Goal: Find contact information: Find contact information

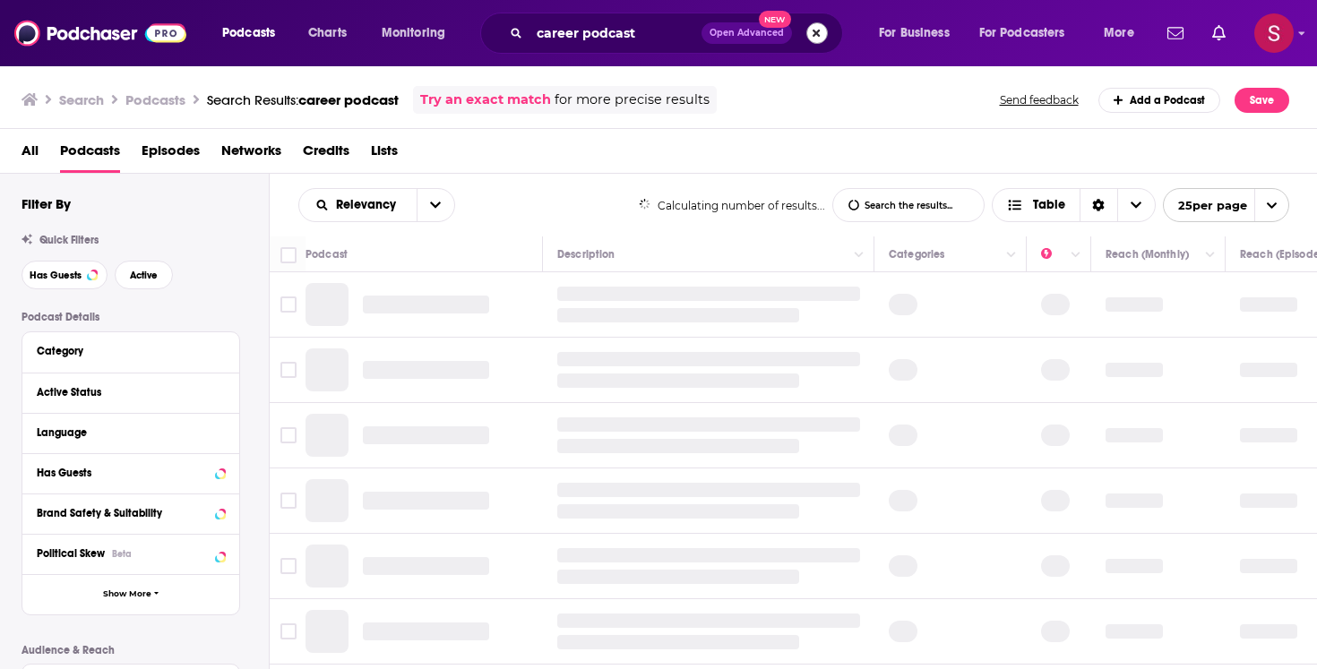
click at [818, 32] on button "Search podcasts, credits, & more..." at bounding box center [817, 33] width 22 height 22
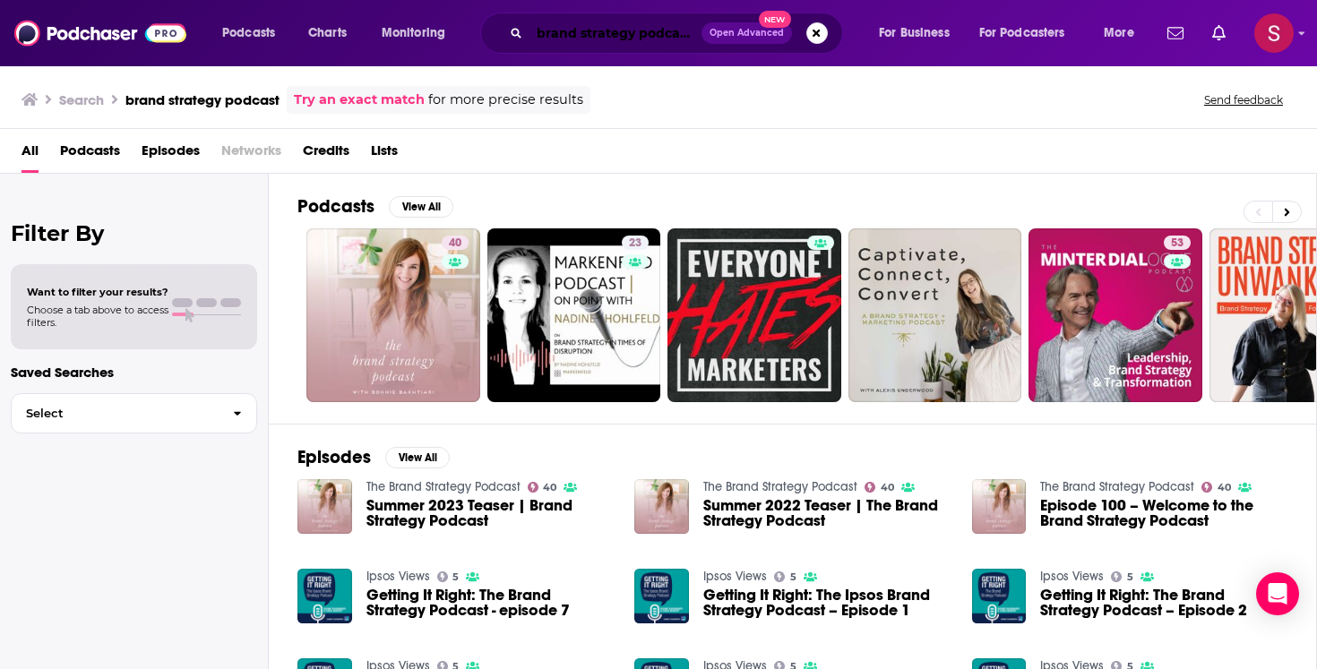
click at [620, 35] on input "brand strategy podcast" at bounding box center [616, 33] width 172 height 29
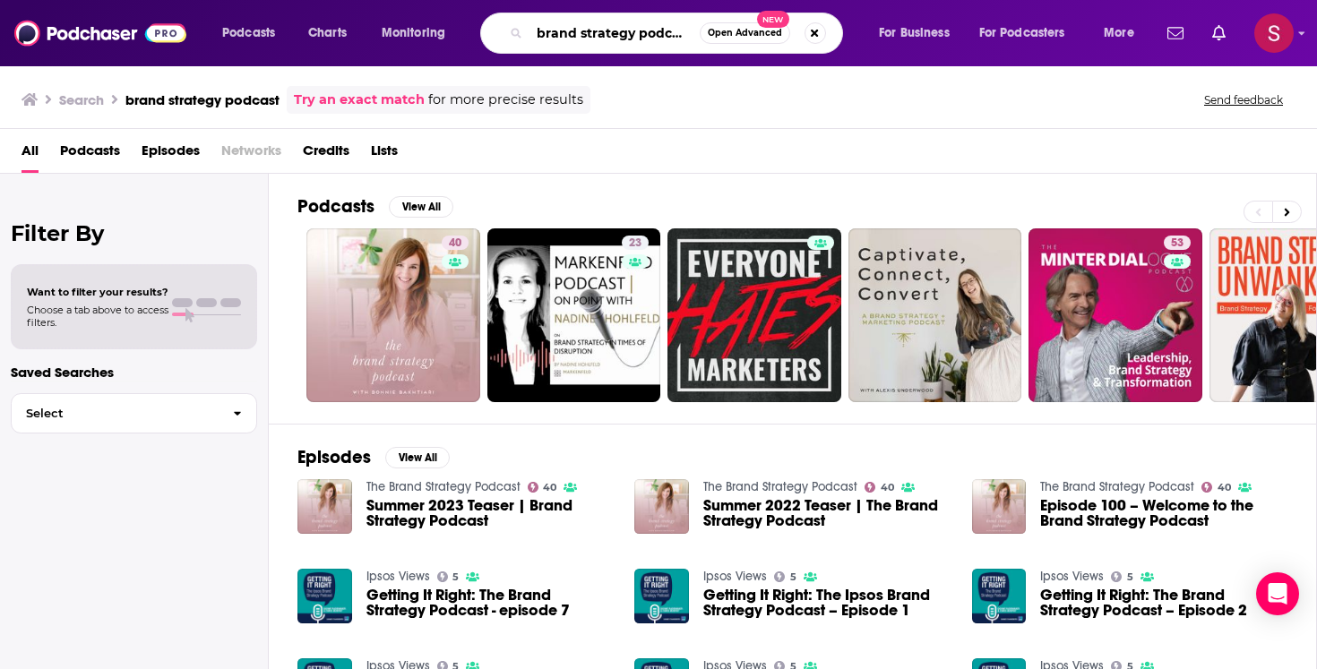
click at [620, 35] on input "brand strategy podcast" at bounding box center [615, 33] width 170 height 29
type input "brand master academy podcast"
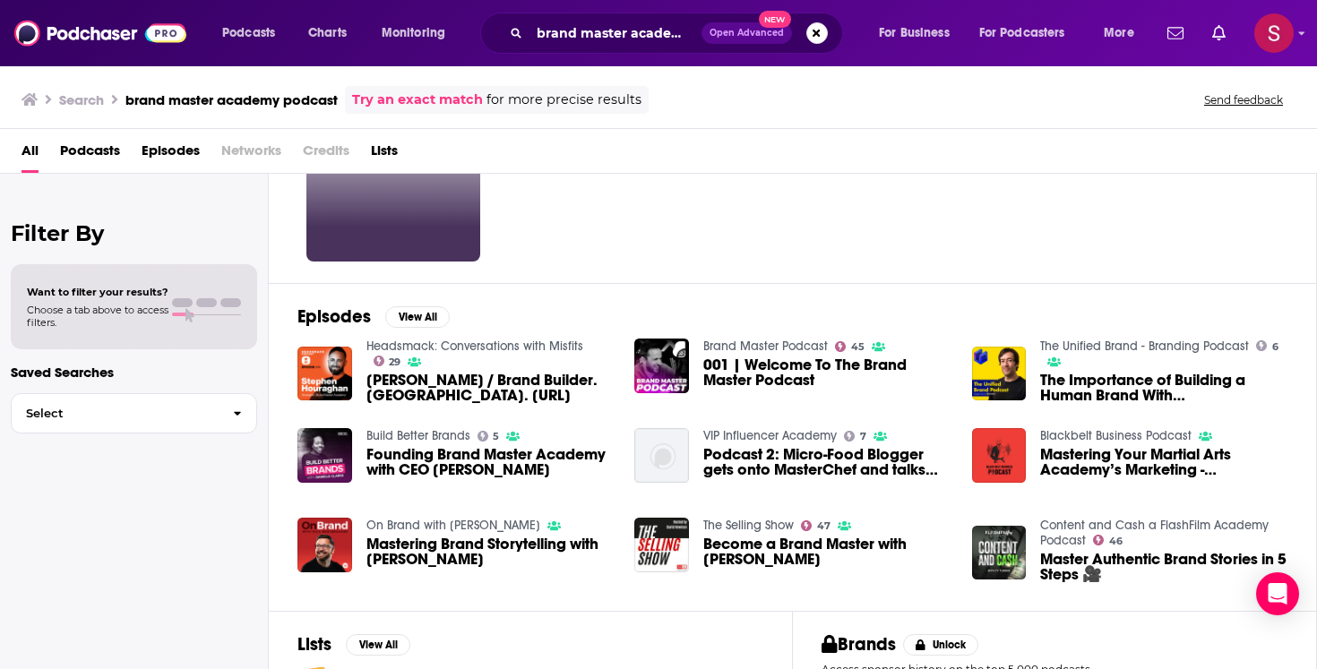
scroll to position [149, 0]
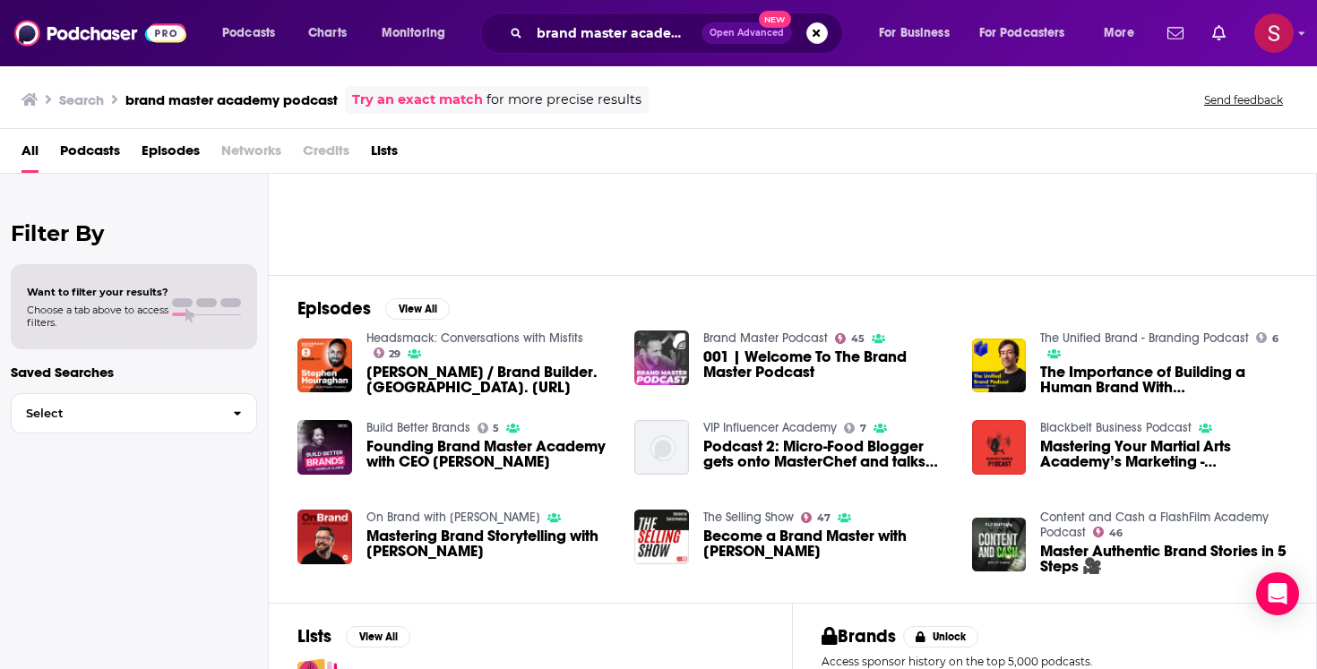
click at [671, 355] on img "001 | Welcome To The Brand Master Podcast" at bounding box center [661, 358] width 55 height 55
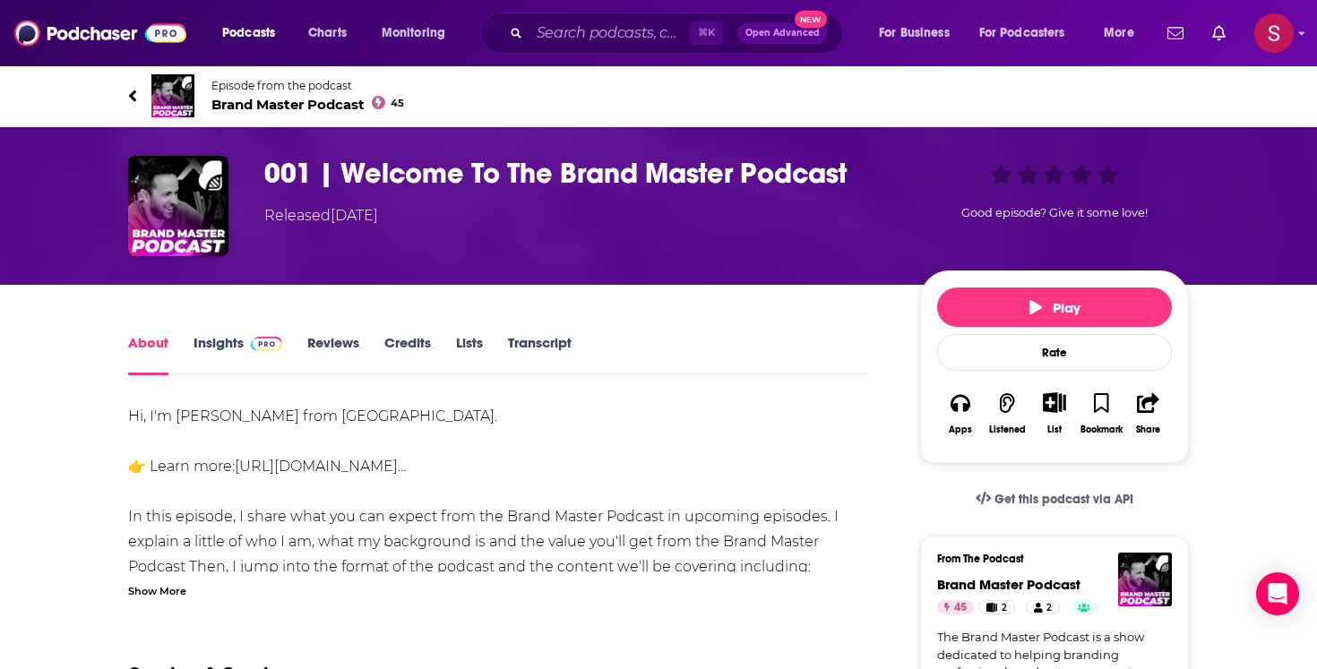
click at [211, 355] on link "Insights" at bounding box center [238, 354] width 89 height 41
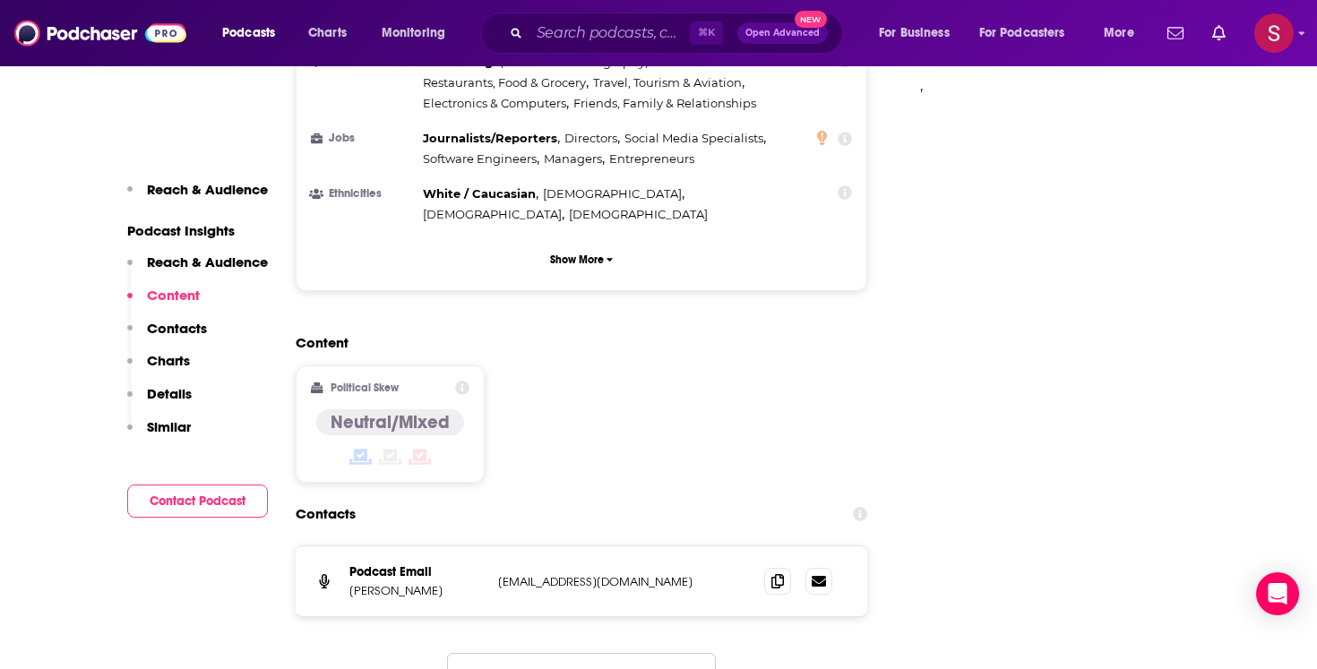
scroll to position [1632, 0]
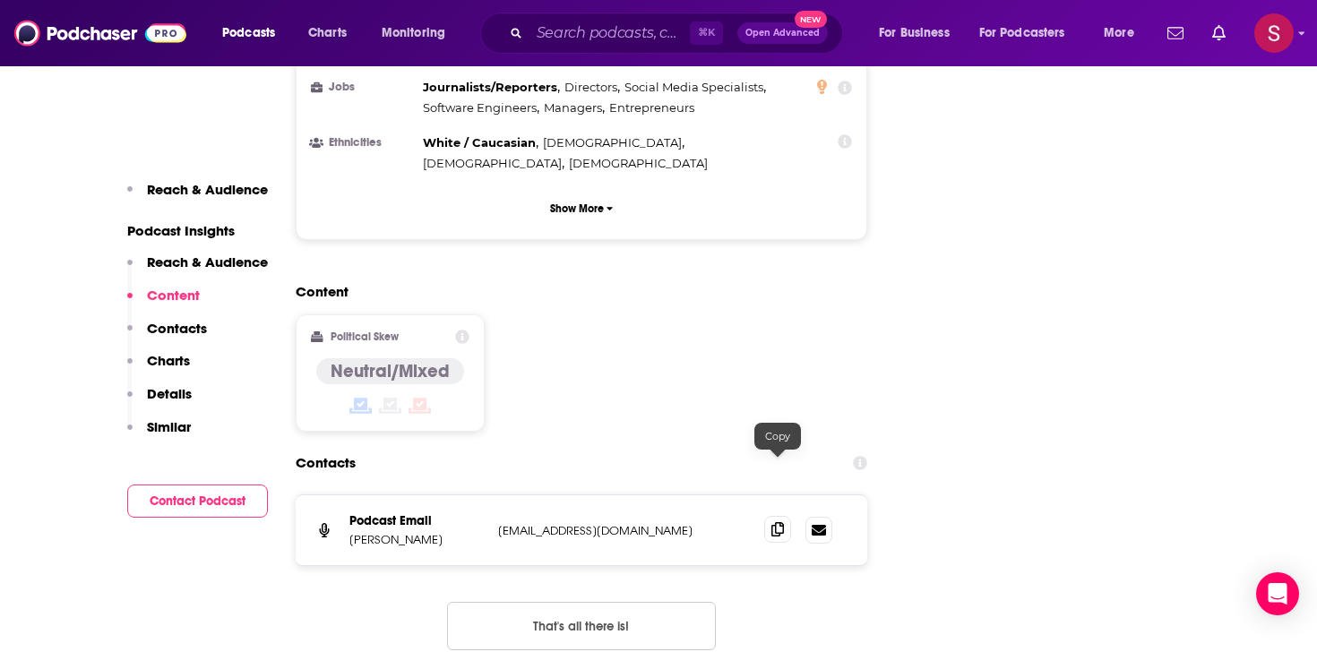
click at [776, 522] on icon at bounding box center [777, 529] width 13 height 14
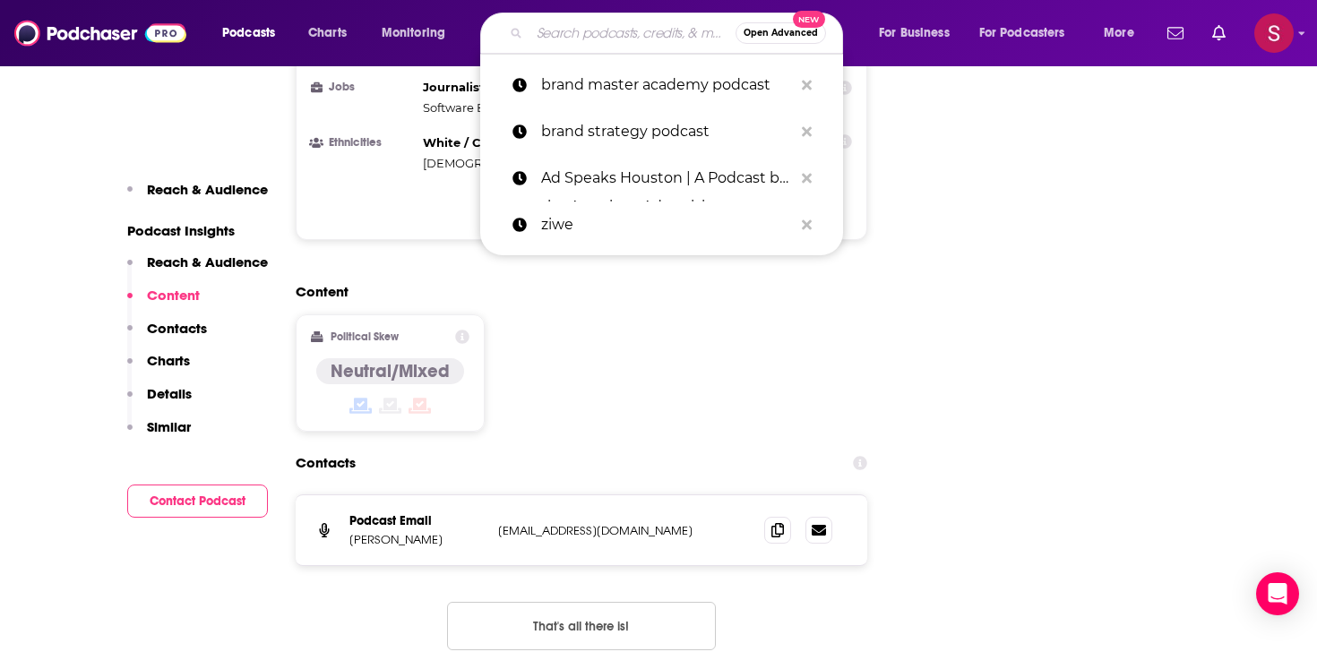
click at [607, 41] on input "Search podcasts, credits, & more..." at bounding box center [633, 33] width 206 height 29
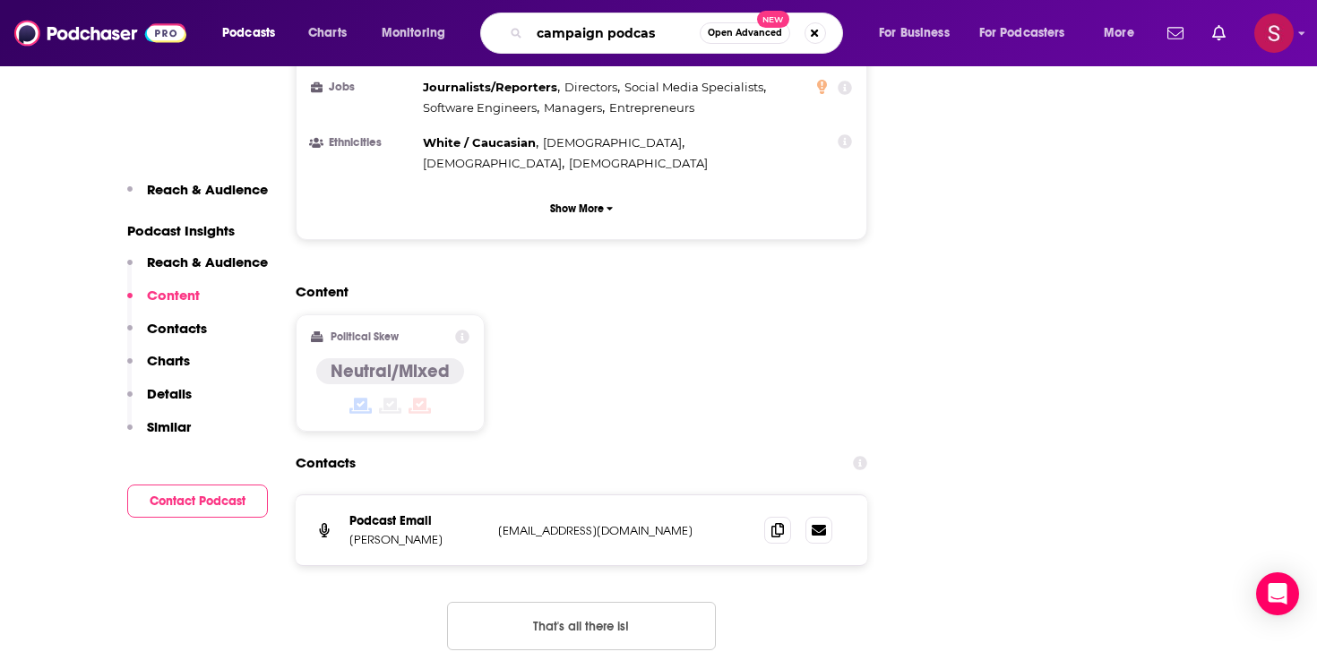
type input "campaign podcast"
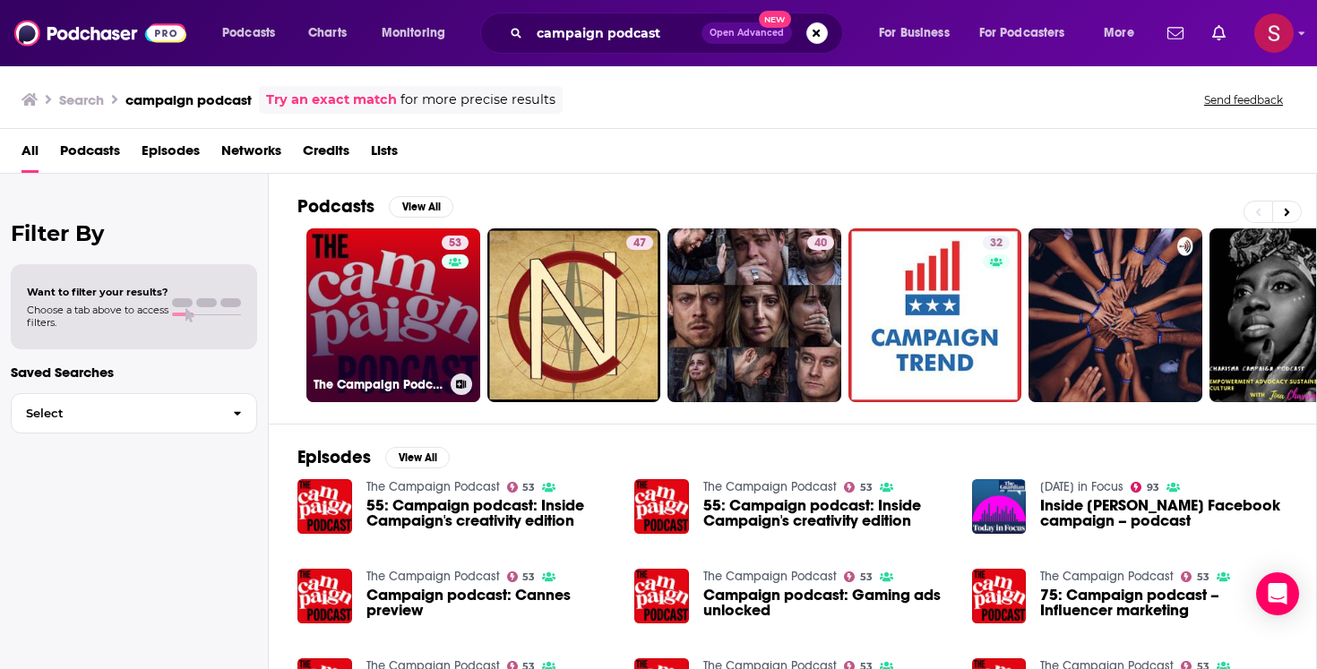
click at [425, 310] on link "53 The Campaign Podcast" at bounding box center [393, 315] width 174 height 174
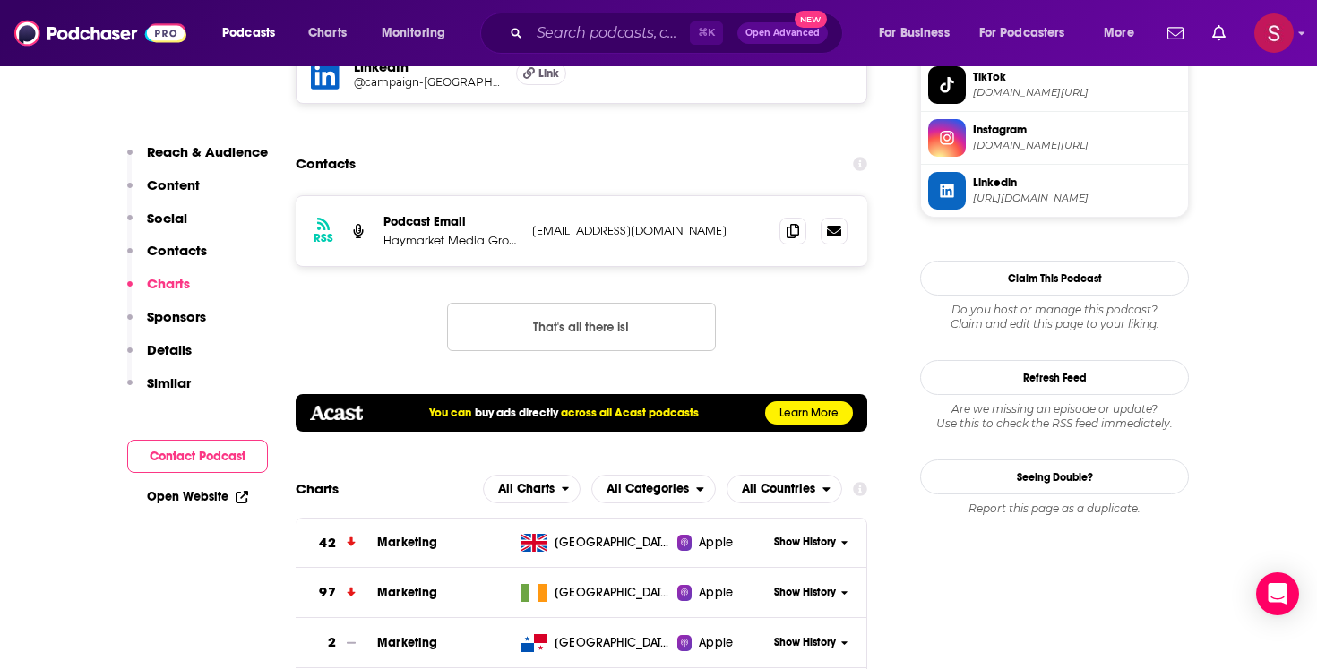
scroll to position [1837, 0]
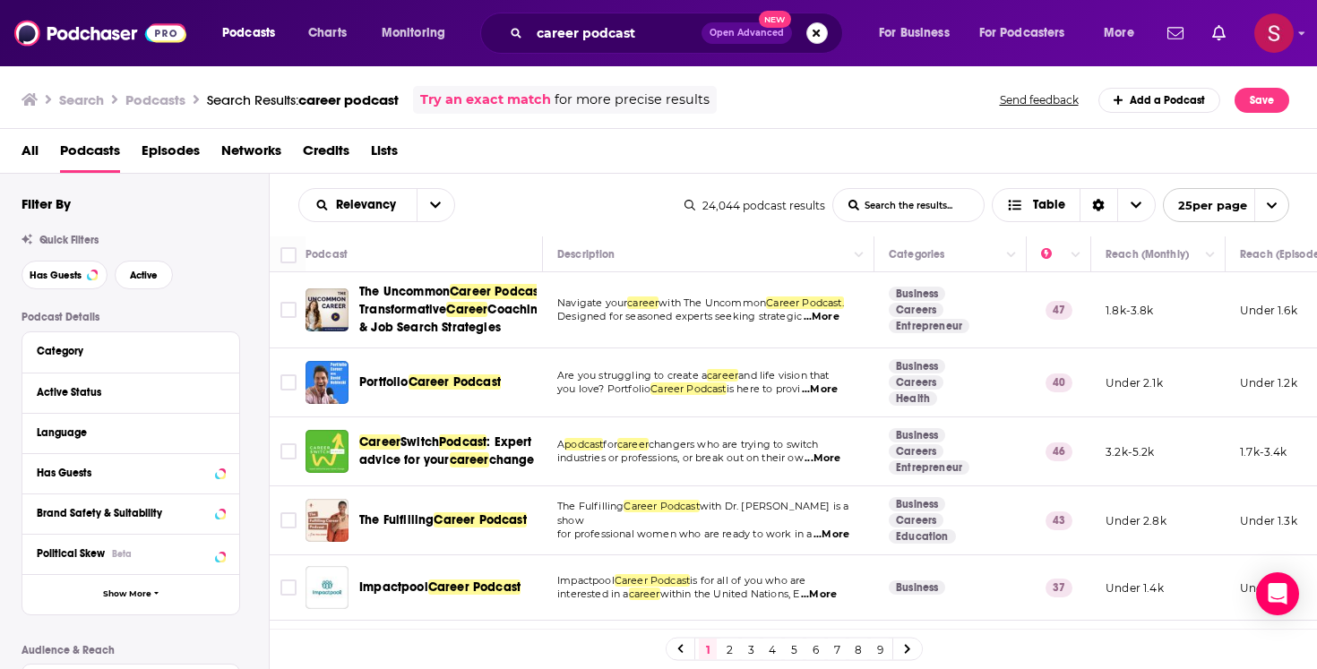
click at [815, 32] on button "Search podcasts, credits, & more..." at bounding box center [817, 33] width 22 height 22
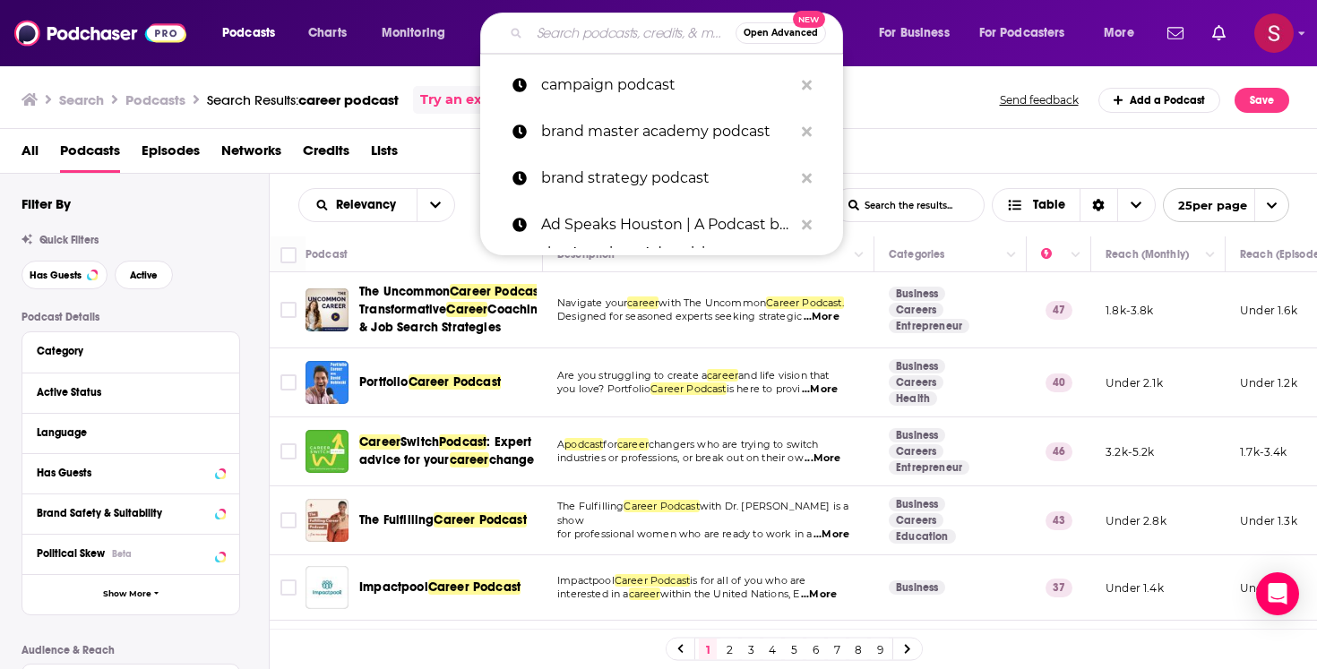
paste input "On Brand with [PERSON_NAME]"
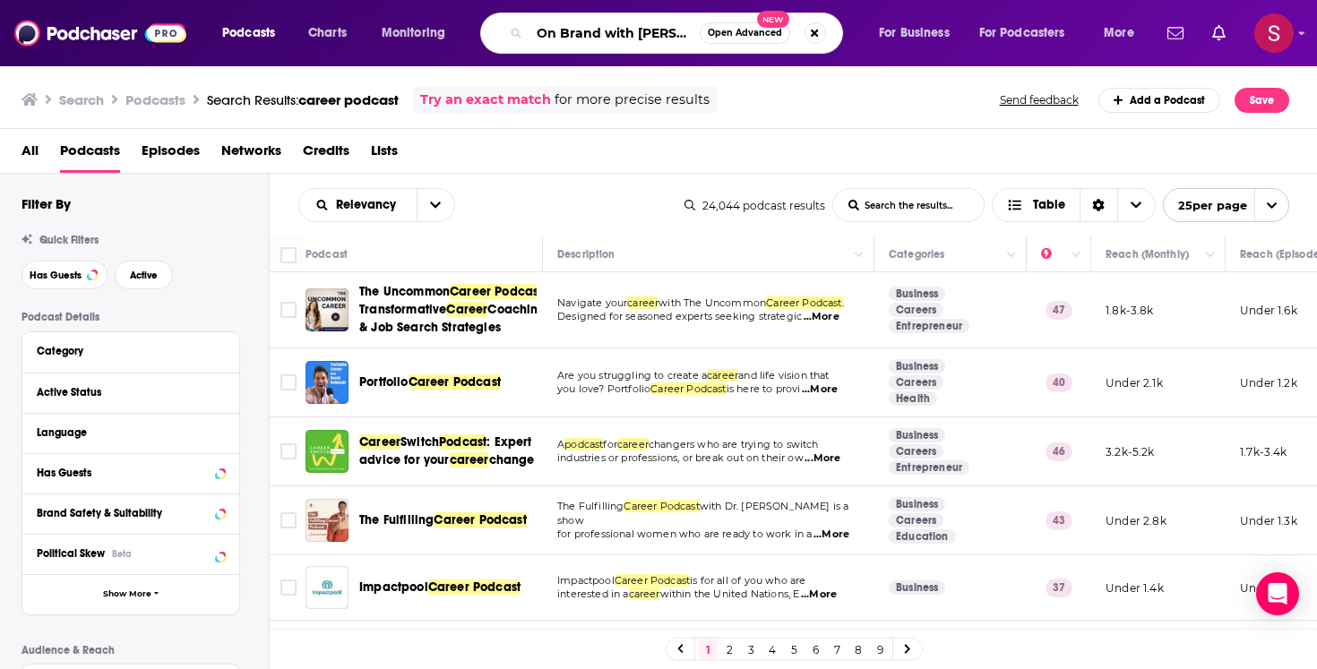
scroll to position [0, 64]
type input "On Brand with [PERSON_NAME]"
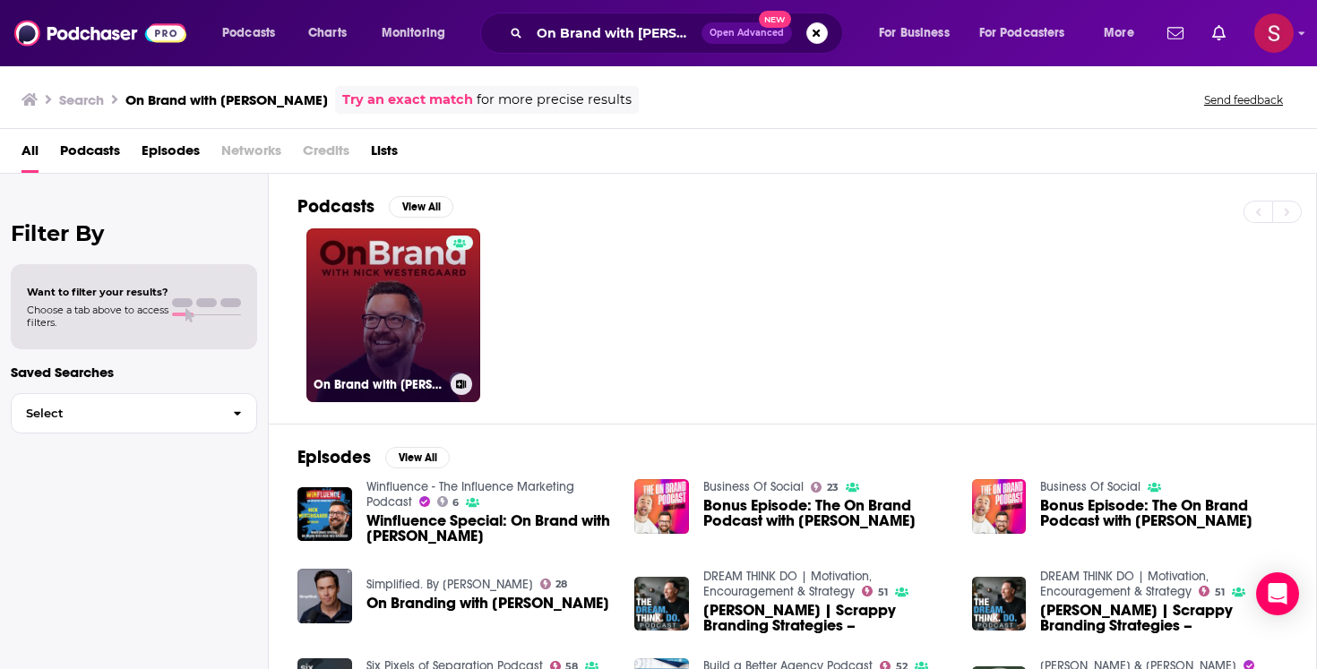
click at [410, 334] on link "On Brand with [PERSON_NAME]" at bounding box center [393, 315] width 174 height 174
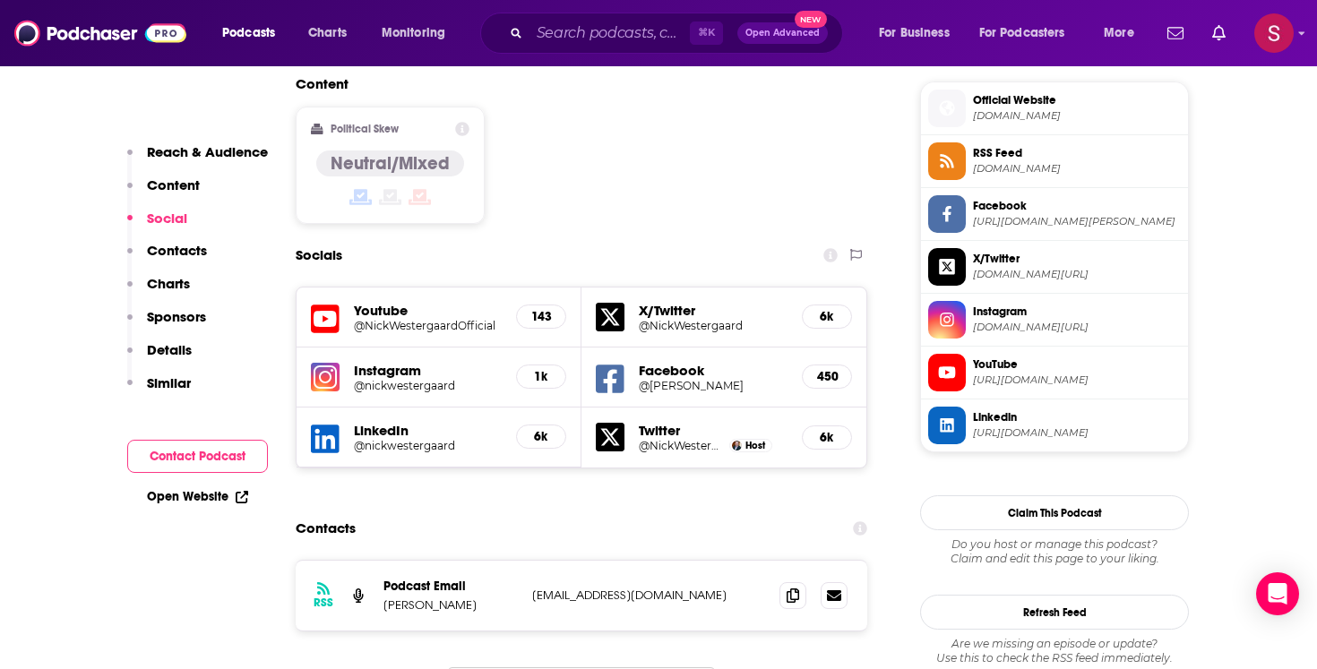
scroll to position [1450, 0]
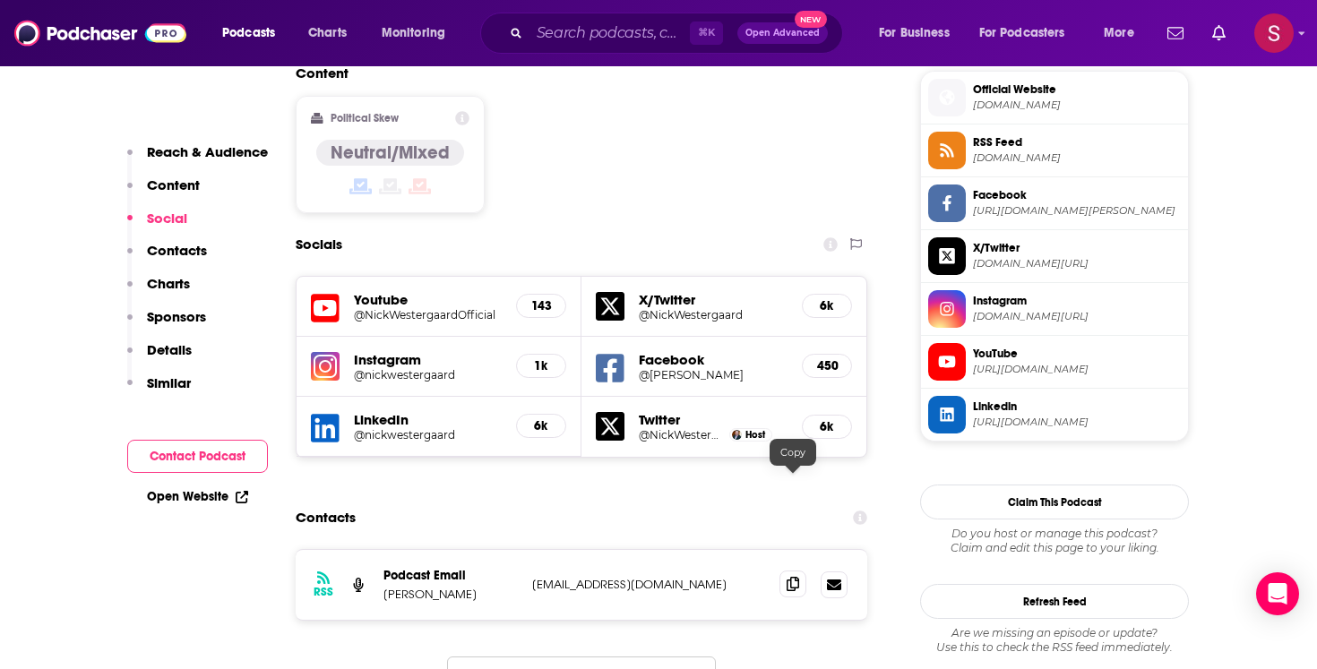
click at [788, 571] on span at bounding box center [792, 584] width 27 height 27
click at [628, 46] on input "Search podcasts, credits, & more..." at bounding box center [610, 33] width 160 height 29
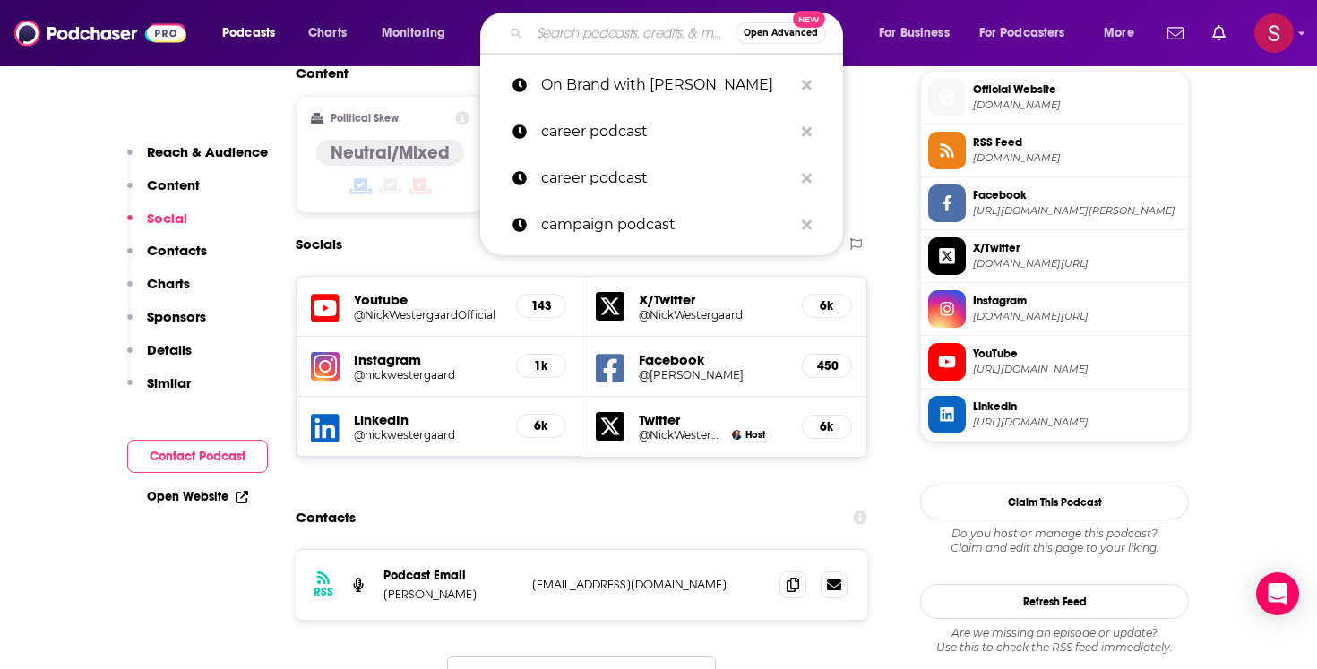
paste input "[PERSON_NAME]"
type input "[PERSON_NAME]"
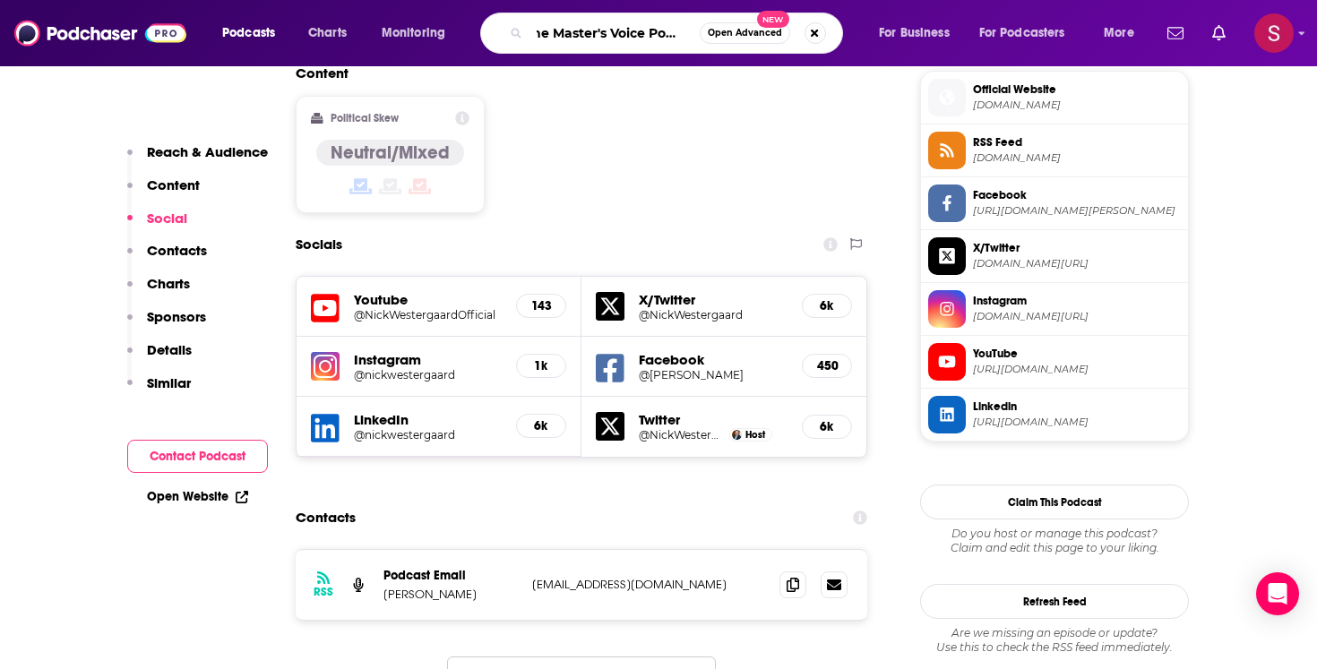
type input "The Master's Voice Podcast"
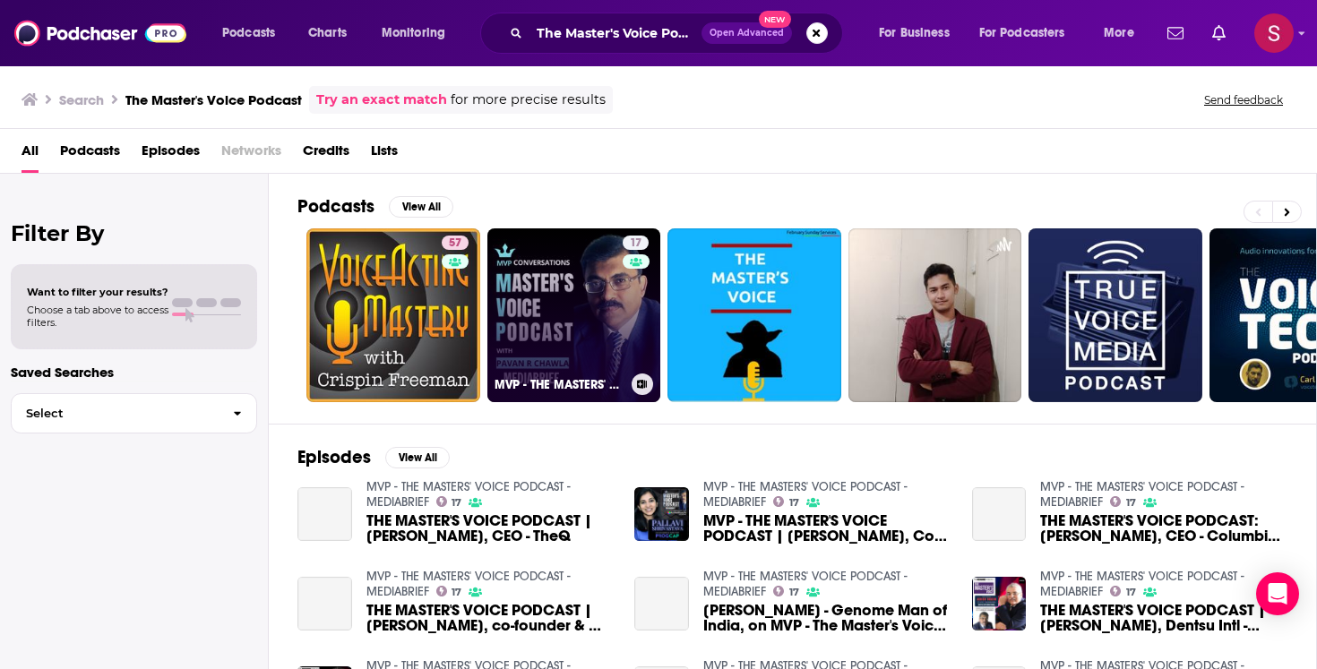
click at [593, 313] on link "17 MVP - THE MASTERS' VOICE PODCAST - MEDIABRIEF" at bounding box center [574, 315] width 174 height 174
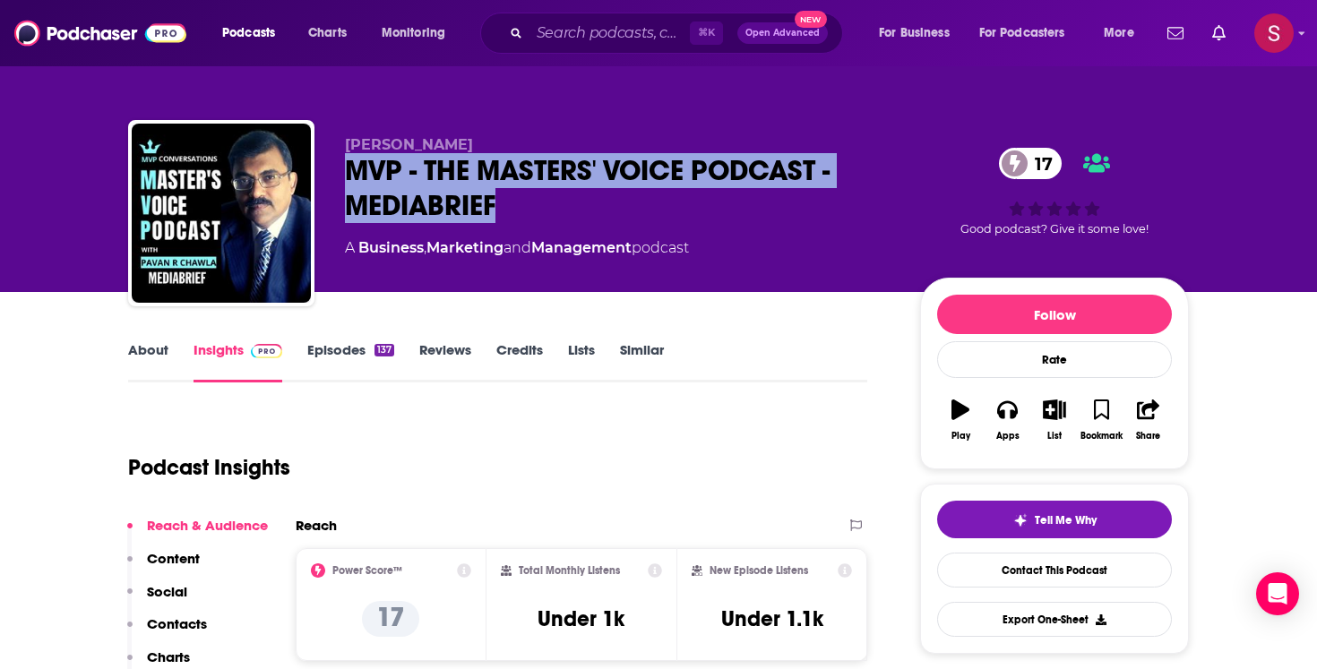
drag, startPoint x: 343, startPoint y: 167, endPoint x: 556, endPoint y: 211, distance: 216.8
click at [556, 211] on div "[PERSON_NAME] MVP - THE MASTERS' VOICE PODCAST - MEDIABRIEF 17 A Business , Mar…" at bounding box center [658, 217] width 1061 height 194
copy h2 "MVP - THE MASTERS' VOICE PODCAST - MEDIABRIEF"
click at [556, 211] on div "MVP - THE MASTERS' VOICE PODCAST - MEDIABRIEF 17" at bounding box center [618, 188] width 547 height 70
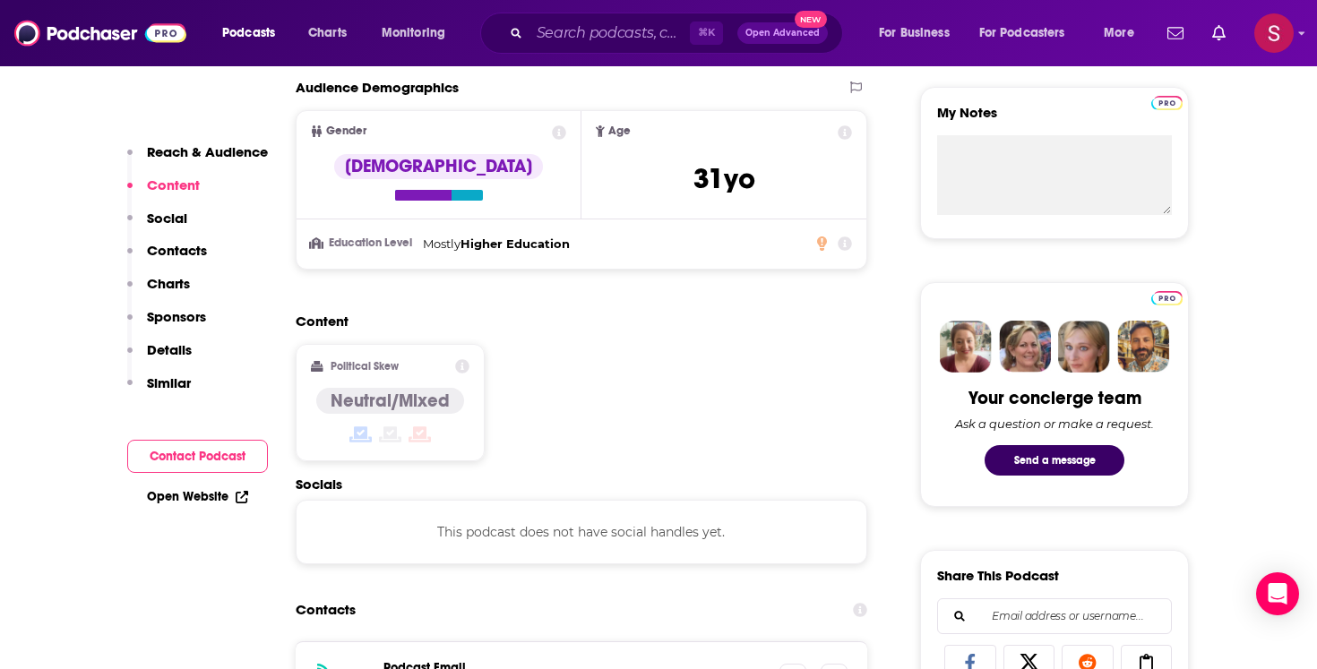
scroll to position [1121, 0]
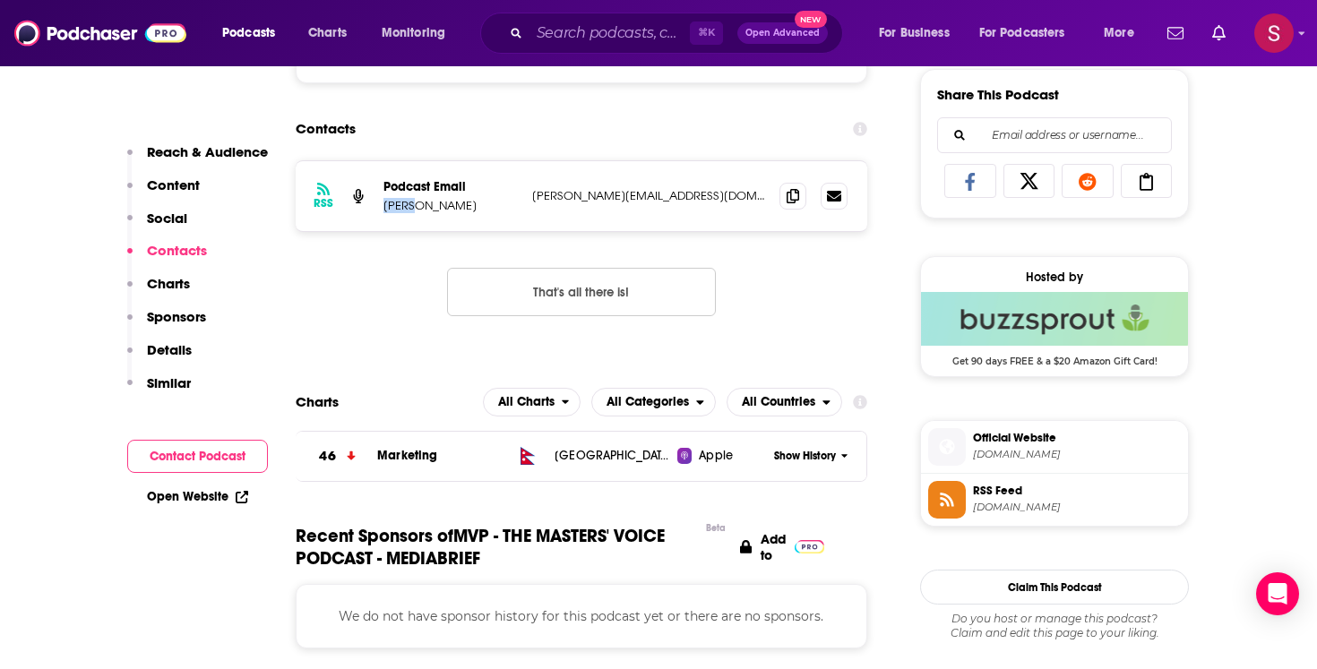
drag, startPoint x: 384, startPoint y: 213, endPoint x: 420, endPoint y: 212, distance: 35.9
click at [420, 212] on p "[PERSON_NAME]" at bounding box center [450, 205] width 134 height 15
copy p "[PERSON_NAME]"
drag, startPoint x: 482, startPoint y: 210, endPoint x: 435, endPoint y: 207, distance: 47.6
click at [435, 207] on p "[PERSON_NAME]" at bounding box center [450, 205] width 134 height 15
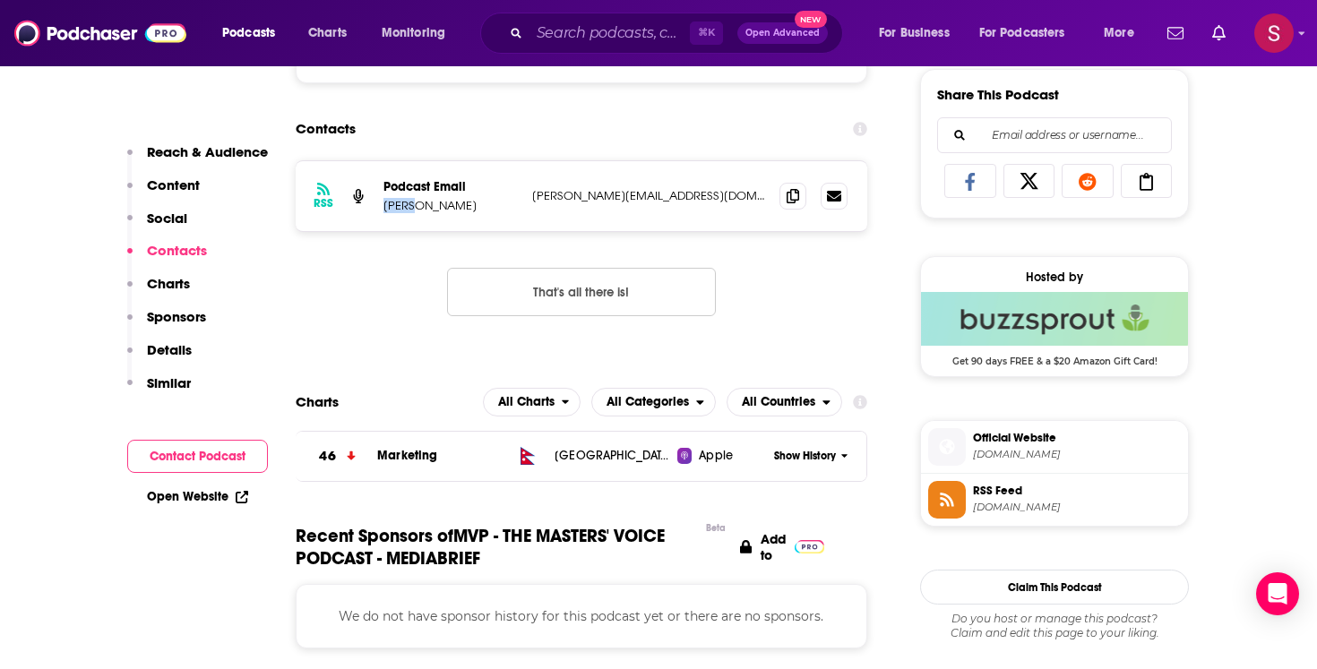
copy p "Chawla"
click at [792, 194] on icon at bounding box center [793, 195] width 13 height 14
